Goal: Transaction & Acquisition: Register for event/course

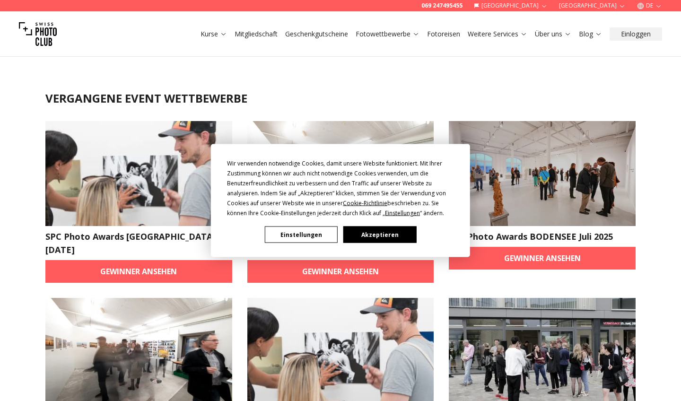
click at [371, 234] on button "Akzeptieren" at bounding box center [379, 234] width 73 height 17
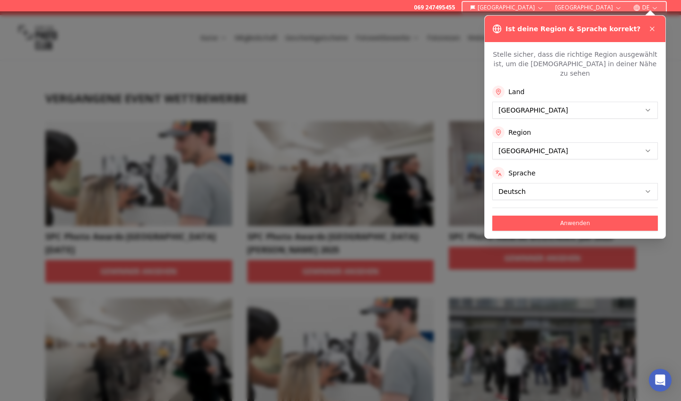
click at [602, 216] on button "Anwenden" at bounding box center [574, 223] width 165 height 15
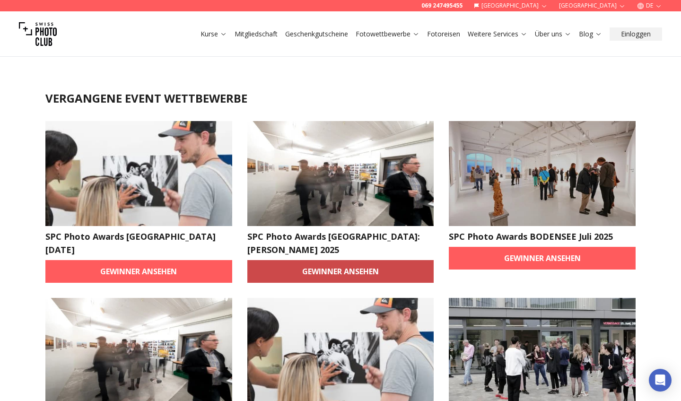
click at [378, 260] on link "Gewinner ansehen" at bounding box center [340, 271] width 187 height 23
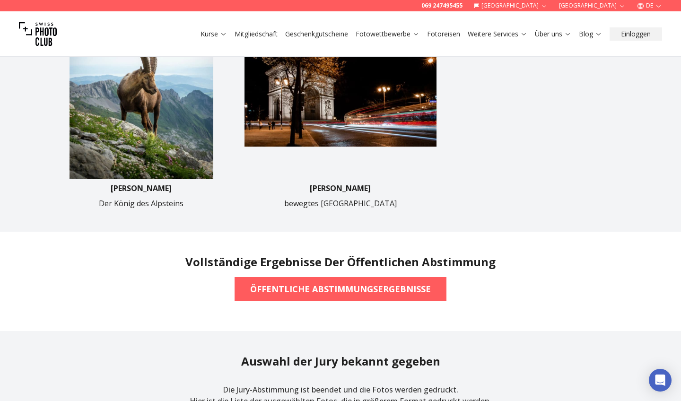
scroll to position [557, 0]
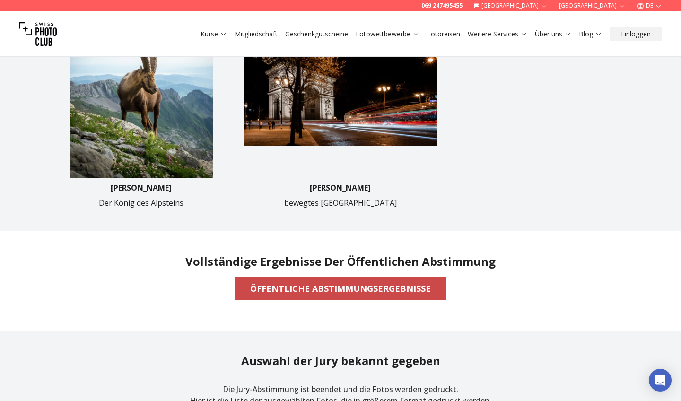
click at [362, 290] on b "ÖFFENTLICHE ABSTIMMUNGSERGEBNISSE" at bounding box center [340, 288] width 181 height 13
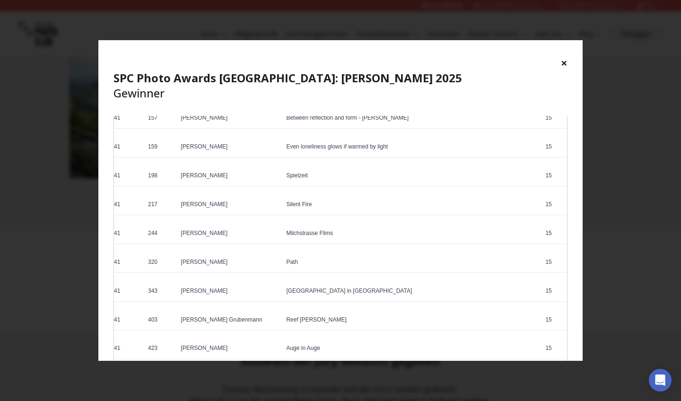
scroll to position [2715, 0]
click at [563, 66] on button "×" at bounding box center [564, 62] width 7 height 15
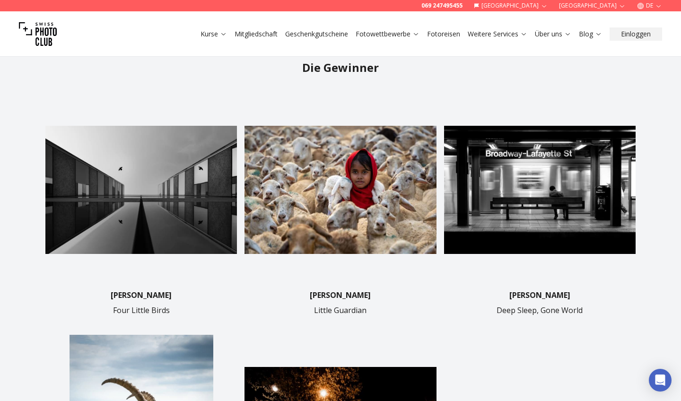
scroll to position [204, 0]
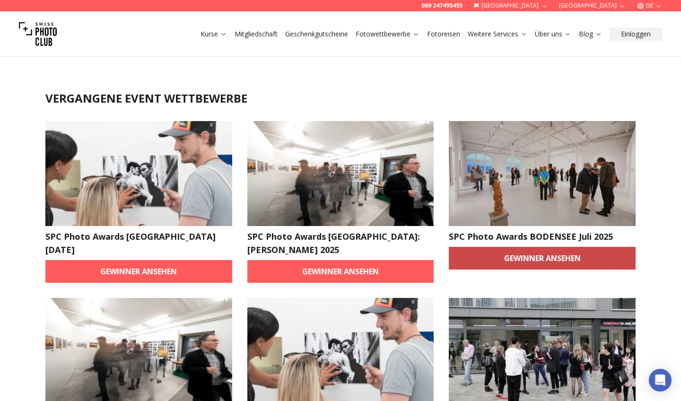
click at [513, 261] on link "Gewinner ansehen" at bounding box center [542, 258] width 187 height 23
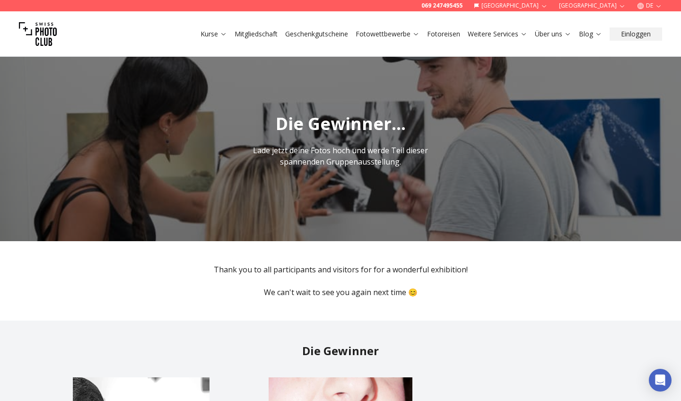
scroll to position [3, 0]
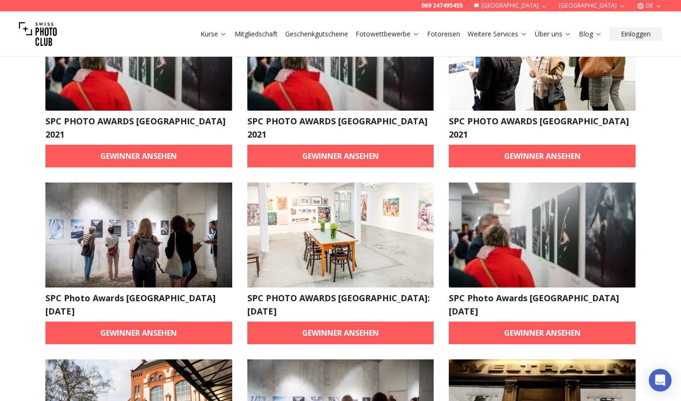
scroll to position [120, 0]
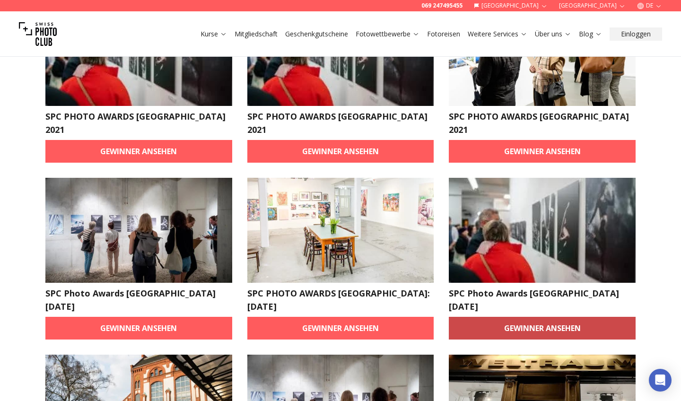
click at [546, 317] on link "Gewinner ansehen" at bounding box center [542, 328] width 187 height 23
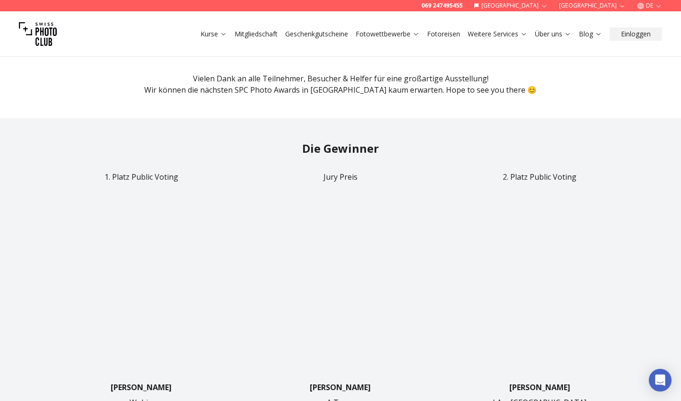
scroll to position [230, 0]
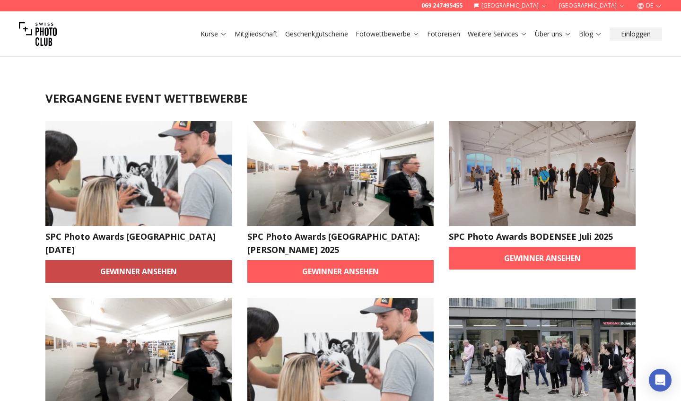
click at [103, 270] on link "Gewinner ansehen" at bounding box center [138, 271] width 187 height 23
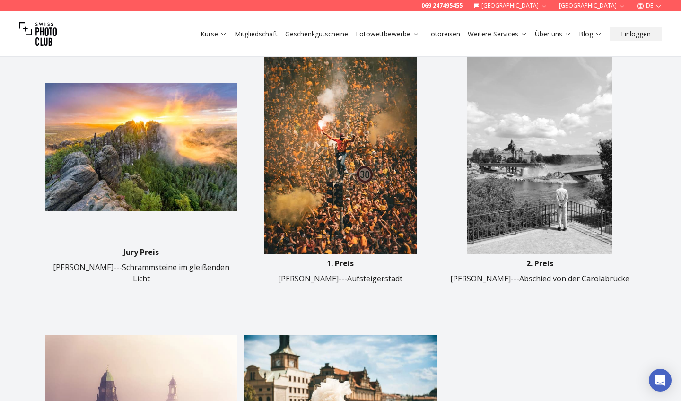
scroll to position [322, 0]
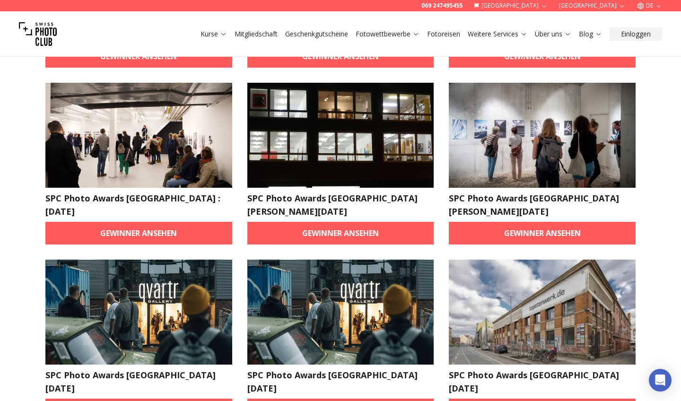
scroll to position [575, 0]
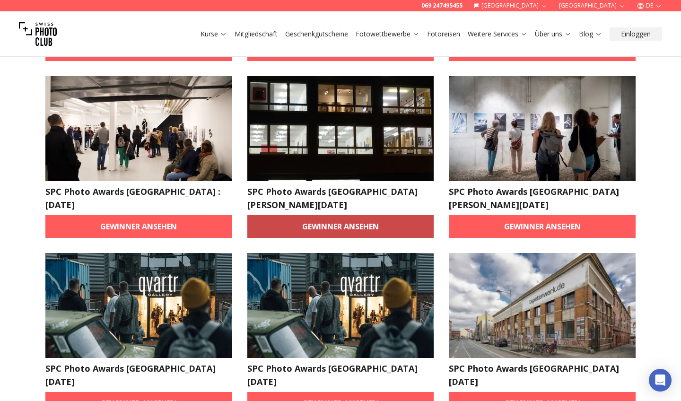
click at [388, 215] on link "Gewinner ansehen" at bounding box center [340, 226] width 187 height 23
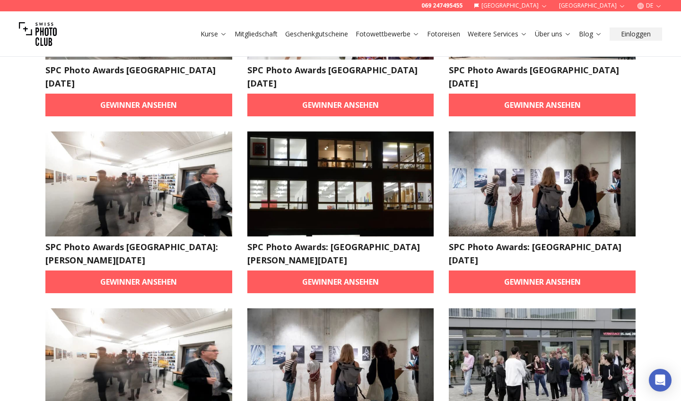
scroll to position [520, 0]
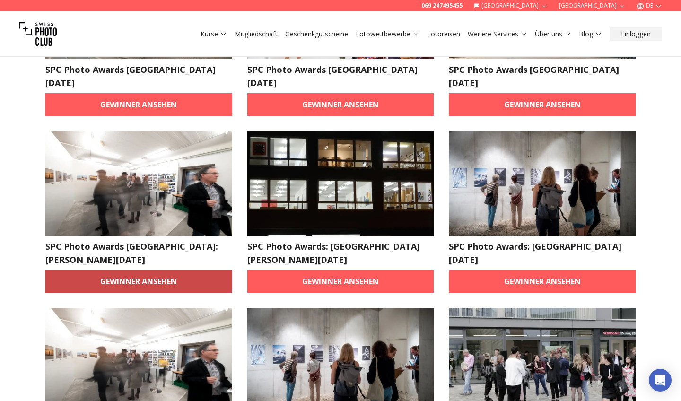
click at [99, 270] on link "Gewinner ansehen" at bounding box center [138, 281] width 187 height 23
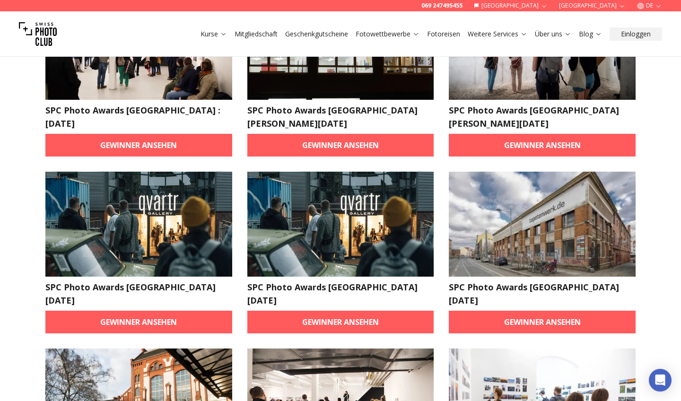
scroll to position [657, 0]
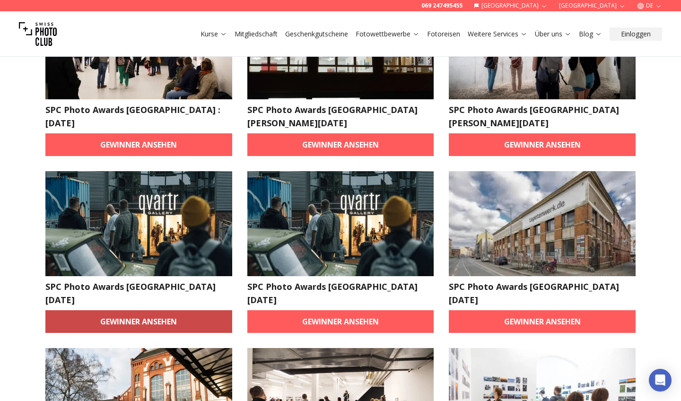
click at [122, 310] on link "Gewinner ansehen" at bounding box center [138, 321] width 187 height 23
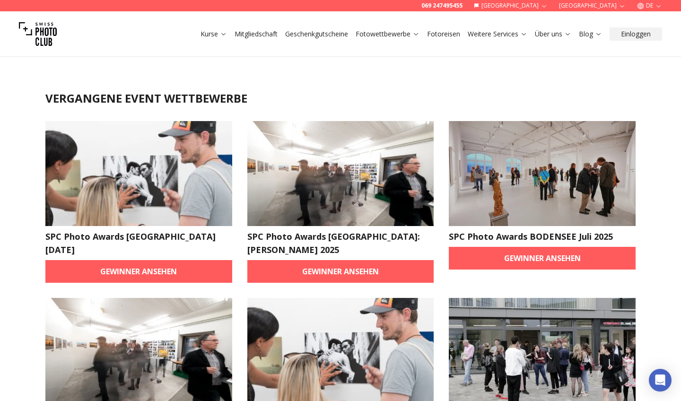
click at [254, 34] on link "Mitgliedschaft" at bounding box center [255, 33] width 43 height 9
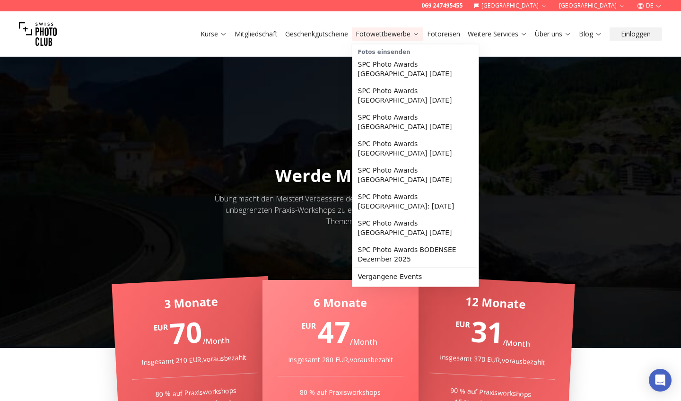
click at [393, 38] on link "Fotowettbewerbe" at bounding box center [387, 33] width 64 height 9
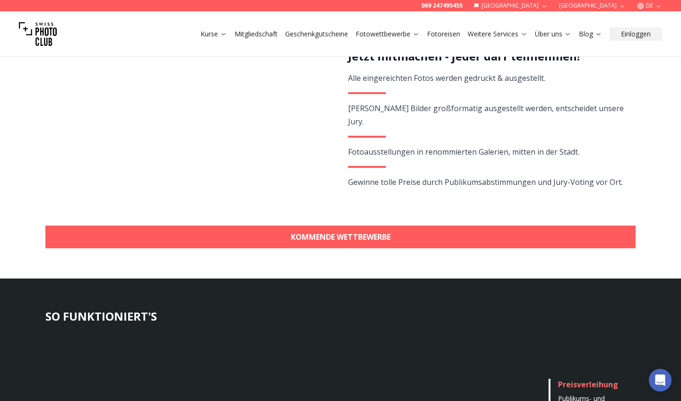
scroll to position [217, 0]
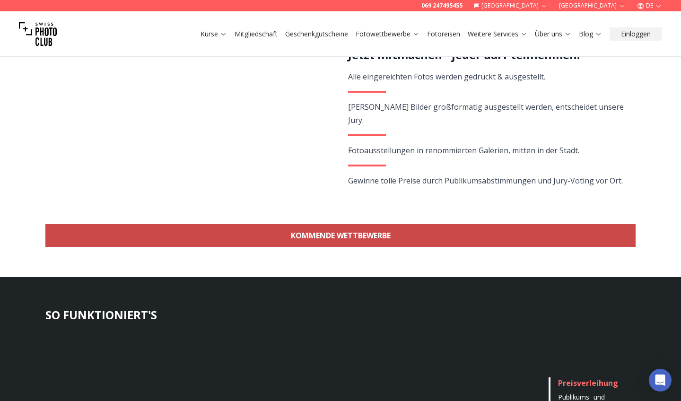
click at [509, 236] on link "KOMMENDE WETTBEWERBE" at bounding box center [340, 235] width 590 height 23
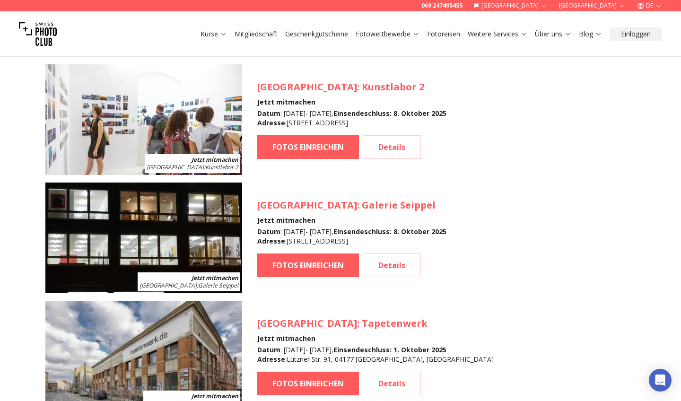
scroll to position [1007, 0]
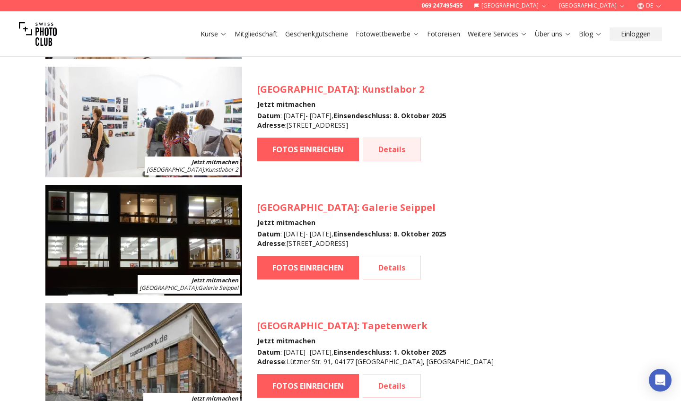
click at [398, 159] on link "Details" at bounding box center [392, 150] width 58 height 24
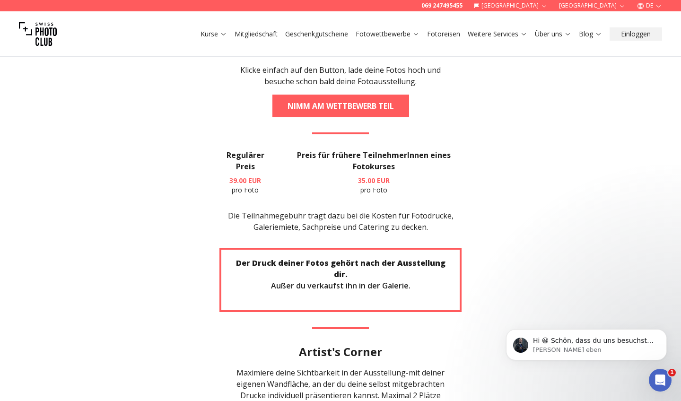
scroll to position [1904, 0]
click at [560, 244] on section "JETZT MITMACHEN Klicke einfach auf den Button, lade deine Fotos hoch und besuch…" at bounding box center [340, 241] width 605 height 461
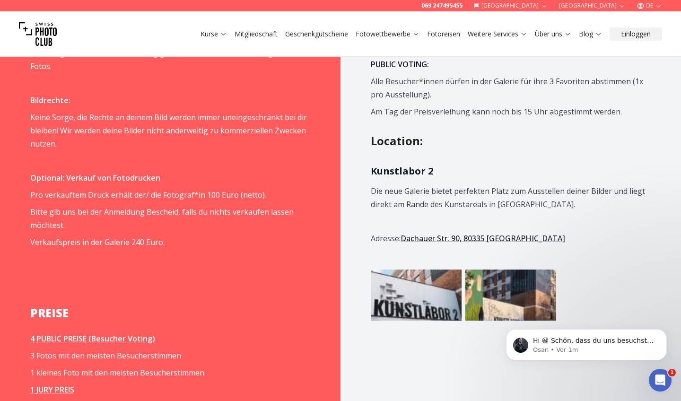
scroll to position [1057, 0]
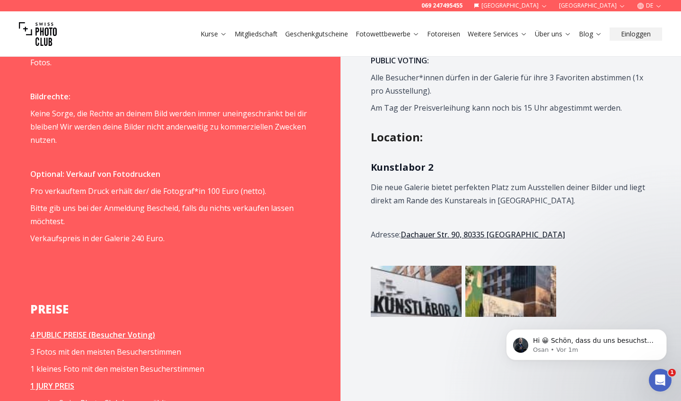
click at [435, 271] on img at bounding box center [416, 291] width 91 height 51
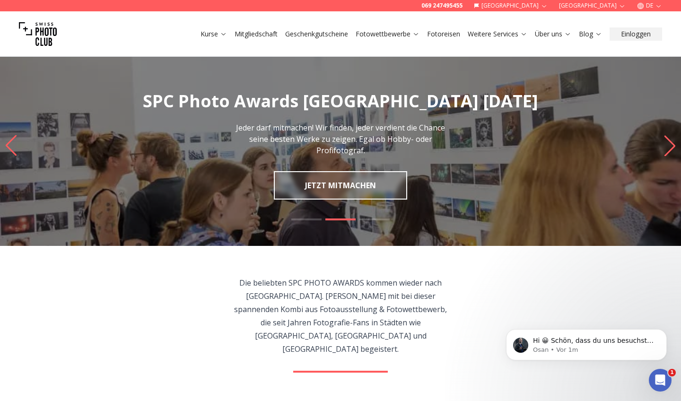
scroll to position [0, 0]
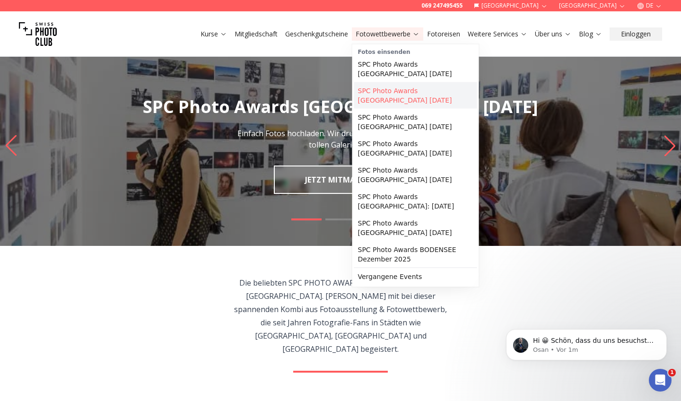
click at [412, 98] on link "SPC Photo Awards [GEOGRAPHIC_DATA] [DATE]" at bounding box center [415, 95] width 123 height 26
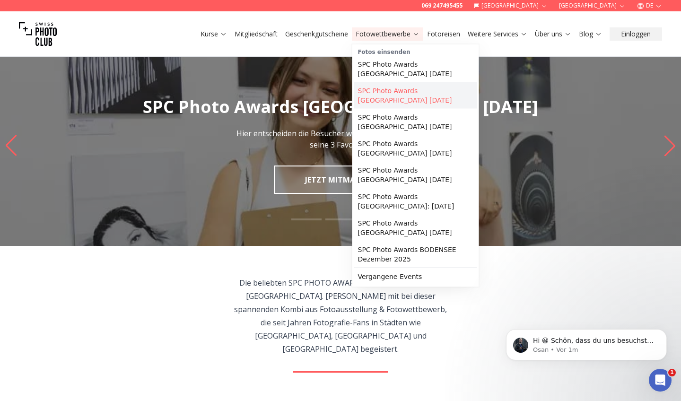
click at [436, 95] on link "SPC Photo Awards [GEOGRAPHIC_DATA] [DATE]" at bounding box center [415, 95] width 123 height 26
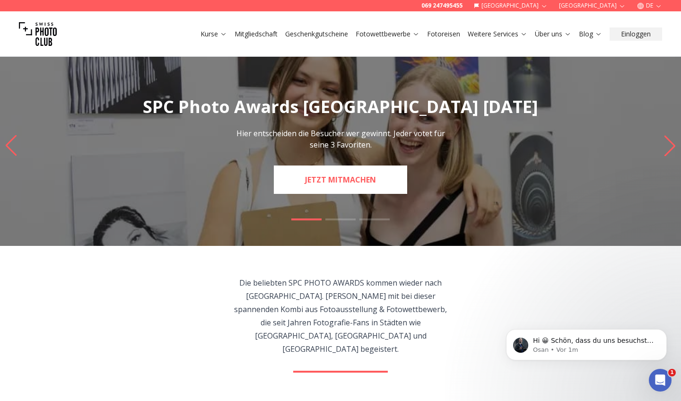
click at [357, 191] on img "1 / 3" at bounding box center [340, 145] width 681 height 200
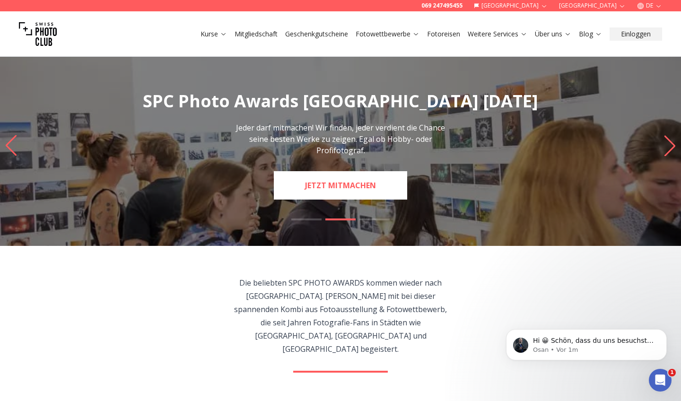
click at [357, 193] on link "JETZT MITMACHEN" at bounding box center [340, 185] width 133 height 28
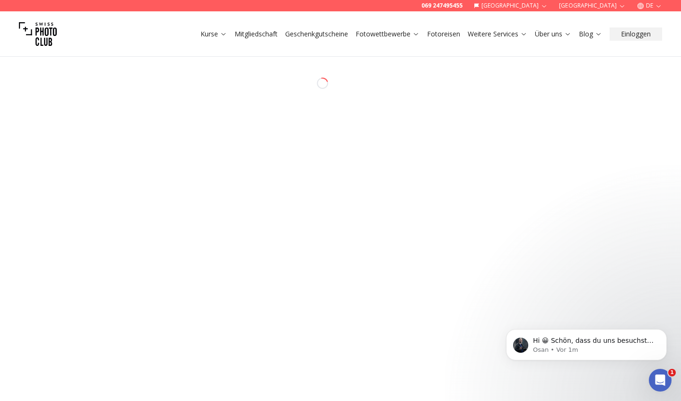
select select "*******"
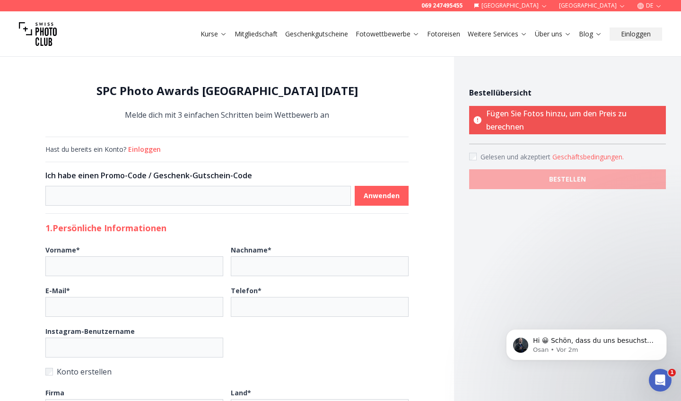
click at [587, 159] on button "Geschäftsbedingungen ." at bounding box center [587, 156] width 71 height 9
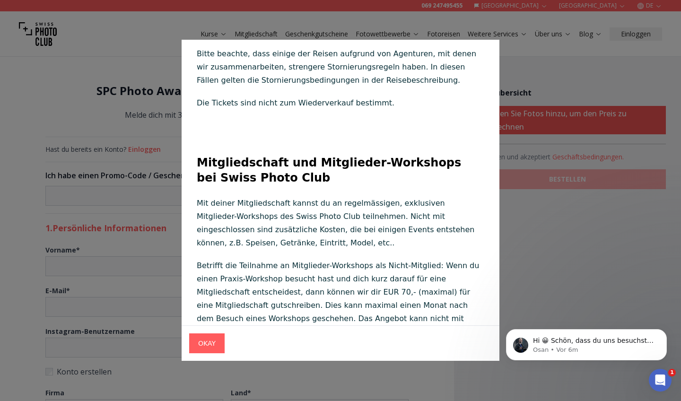
scroll to position [7166, 0]
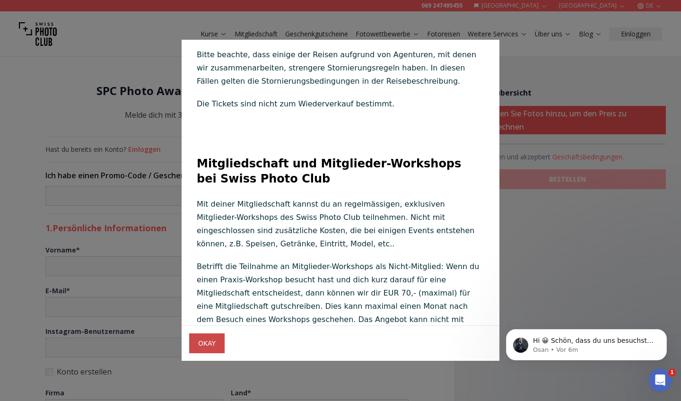
click at [212, 349] on span "OKAY" at bounding box center [207, 343] width 33 height 17
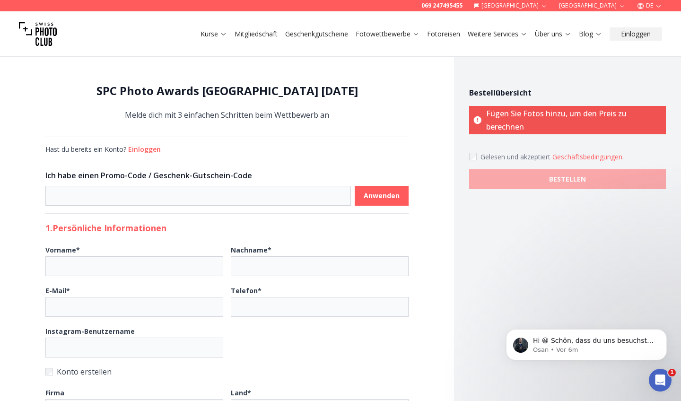
scroll to position [0, 0]
click at [46, 36] on img at bounding box center [38, 34] width 38 height 38
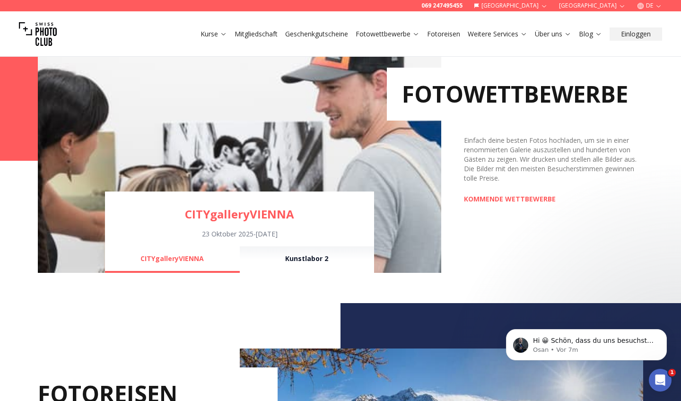
scroll to position [667, 0]
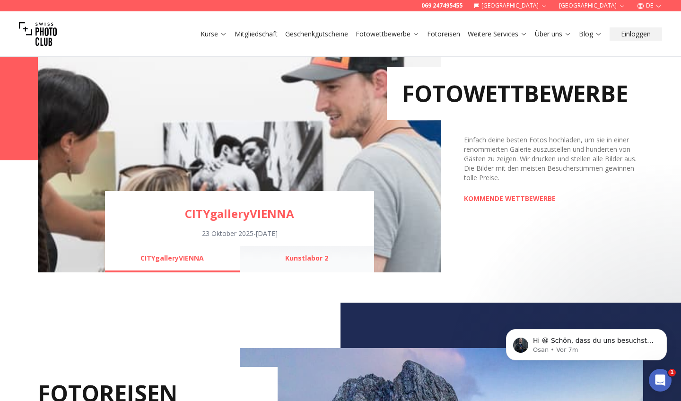
click at [298, 261] on button "Kunstlabor 2" at bounding box center [307, 259] width 134 height 26
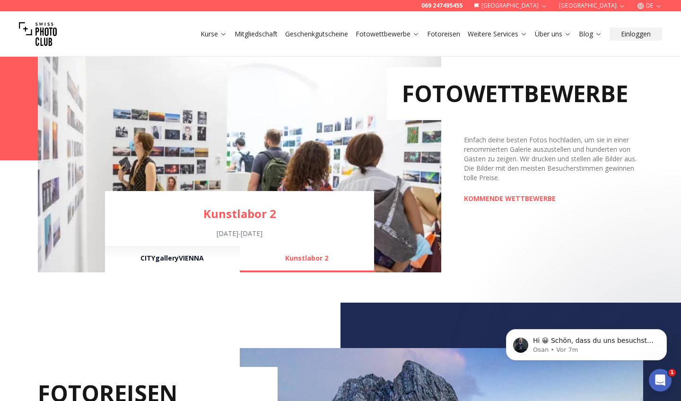
click at [242, 141] on img at bounding box center [239, 160] width 403 height 224
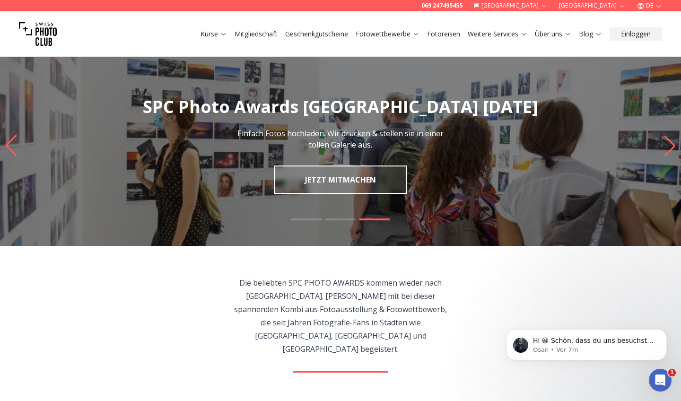
click at [44, 31] on img at bounding box center [38, 34] width 38 height 38
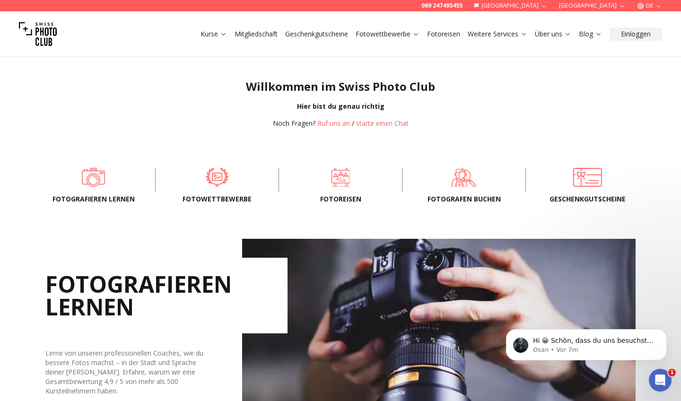
scroll to position [214, 0]
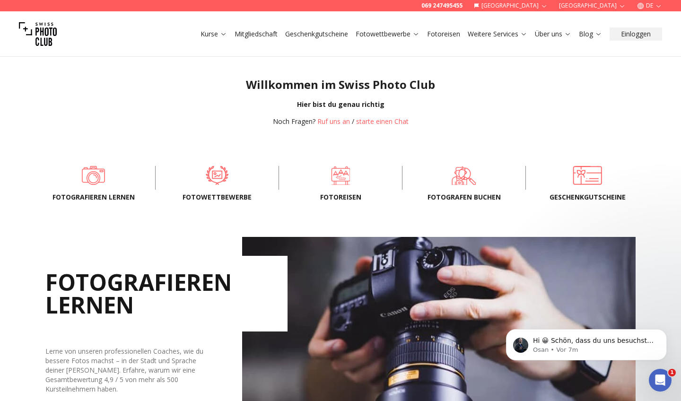
click at [219, 189] on div "Fotografieren lernen Fotowettbewerbe Fotoreisen FOTOGRAFEN BUCHEN Geschenkgutsc…" at bounding box center [340, 177] width 605 height 43
click at [218, 180] on span at bounding box center [218, 175] width 94 height 28
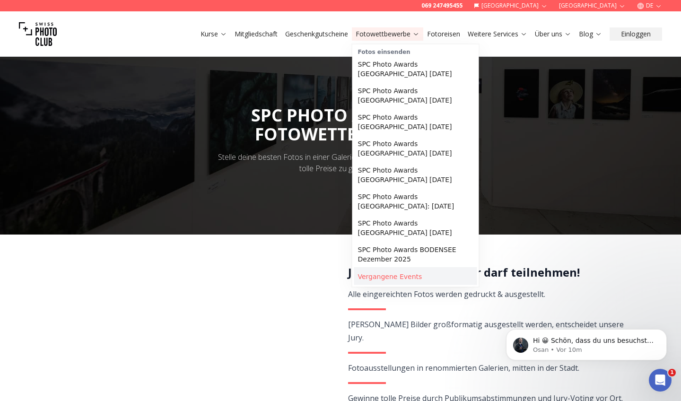
click at [383, 277] on link "Vergangene Events" at bounding box center [415, 276] width 123 height 17
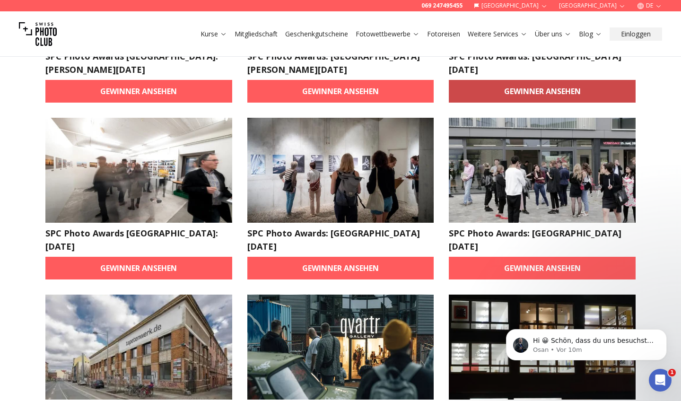
scroll to position [710, 0]
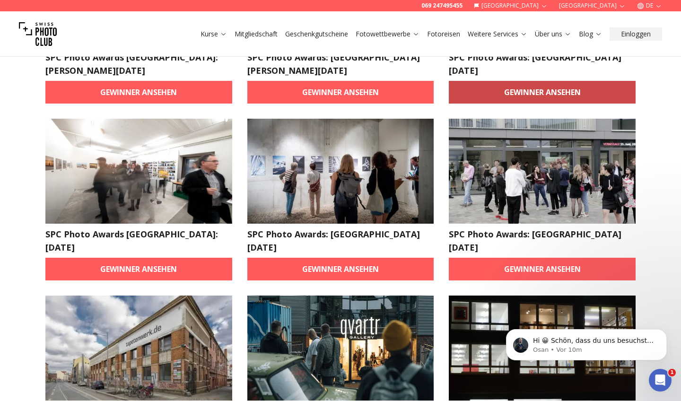
click at [523, 81] on link "Gewinner ansehen" at bounding box center [542, 92] width 187 height 23
